Goal: Browse casually

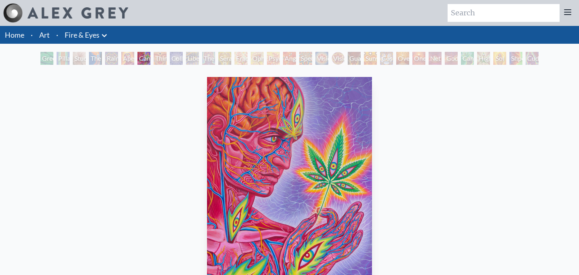
click at [105, 57] on div "Rainbow Eye Ripple" at bounding box center [111, 58] width 13 height 13
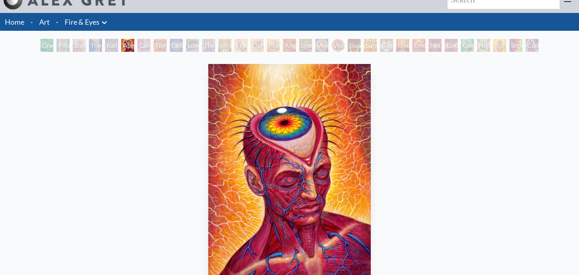
scroll to position [41, 0]
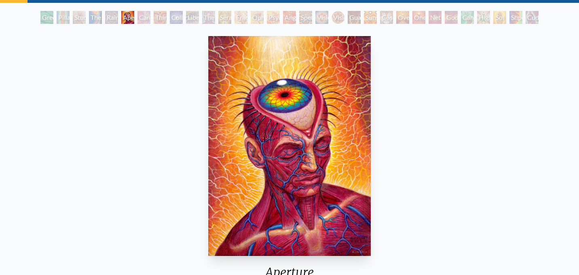
click at [254, 133] on img "6 / 31" at bounding box center [289, 146] width 163 height 220
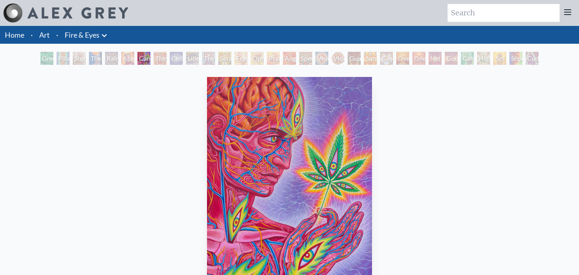
scroll to position [15, 0]
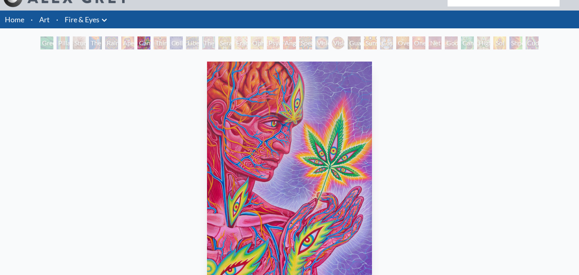
click at [128, 49] on div "Aperture" at bounding box center [127, 42] width 13 height 13
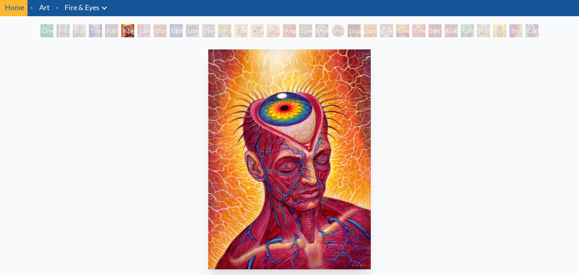
scroll to position [29, 0]
